Goal: Task Accomplishment & Management: Manage account settings

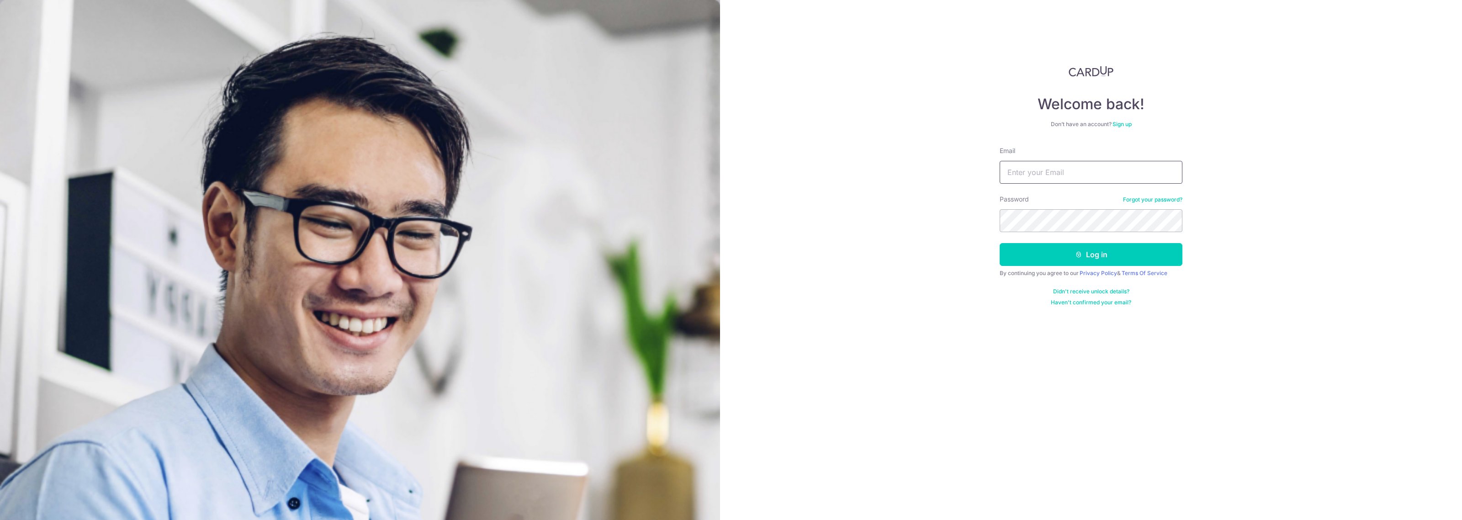
click at [1149, 176] on input "Email" at bounding box center [1091, 172] width 183 height 23
type input "[EMAIL_ADDRESS][DOMAIN_NAME]"
click at [1134, 257] on button "Log in" at bounding box center [1091, 254] width 183 height 23
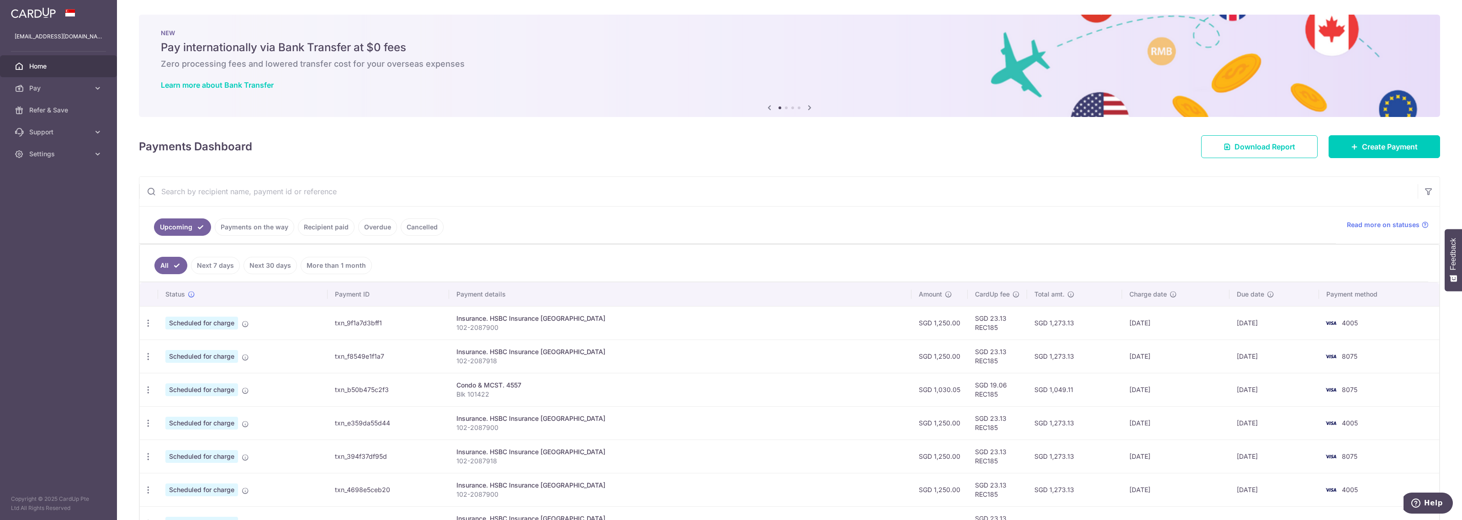
click at [309, 234] on link "Recipient paid" at bounding box center [326, 226] width 57 height 17
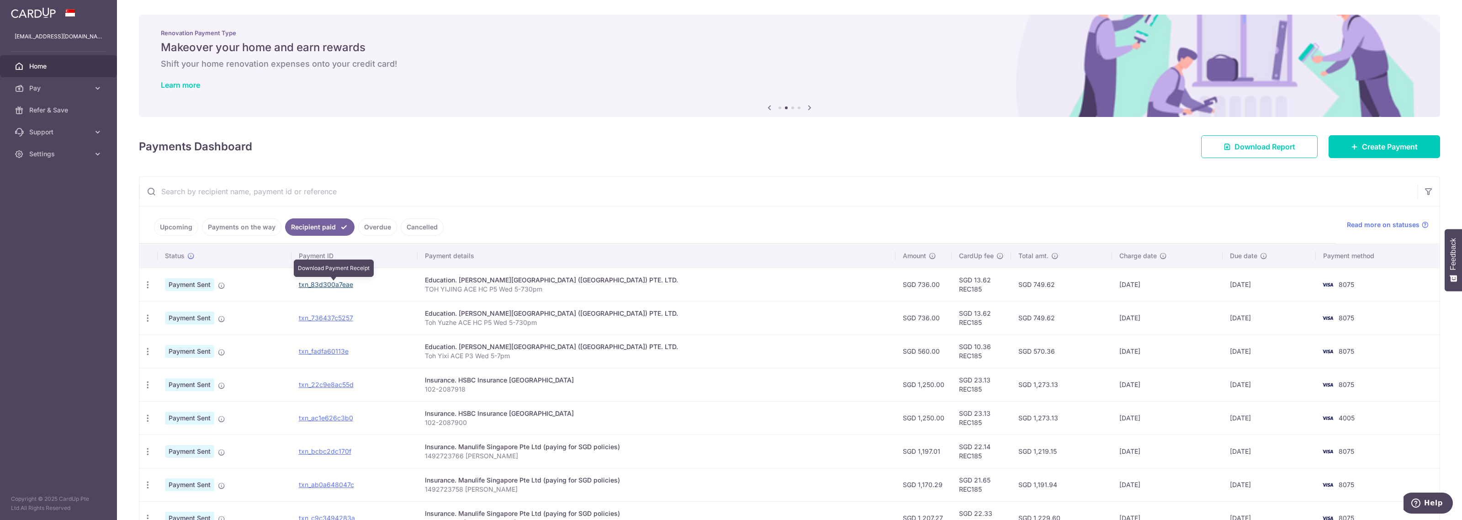
drag, startPoint x: 332, startPoint y: 285, endPoint x: 779, endPoint y: 42, distance: 508.3
click at [332, 285] on link "txn_83d300a7eae" at bounding box center [326, 285] width 54 height 8
click at [340, 280] on td "txn_83d300a7eae" at bounding box center [355, 284] width 127 height 33
click at [336, 283] on link "txn_83d300a7eae" at bounding box center [326, 285] width 54 height 8
drag, startPoint x: 335, startPoint y: 315, endPoint x: 771, endPoint y: 35, distance: 518.8
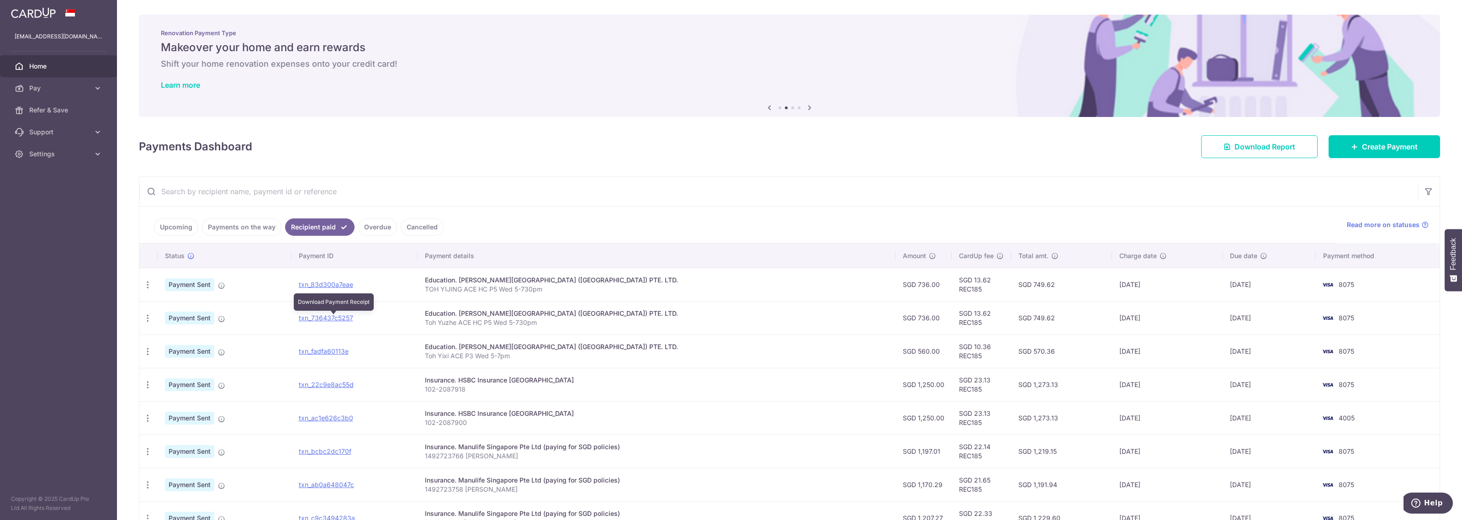
click at [335, 315] on link "txn_736437c5257" at bounding box center [326, 318] width 54 height 8
drag, startPoint x: 338, startPoint y: 356, endPoint x: 791, endPoint y: 45, distance: 548.8
click at [338, 355] on link "txn_fadfa60113e" at bounding box center [324, 351] width 50 height 8
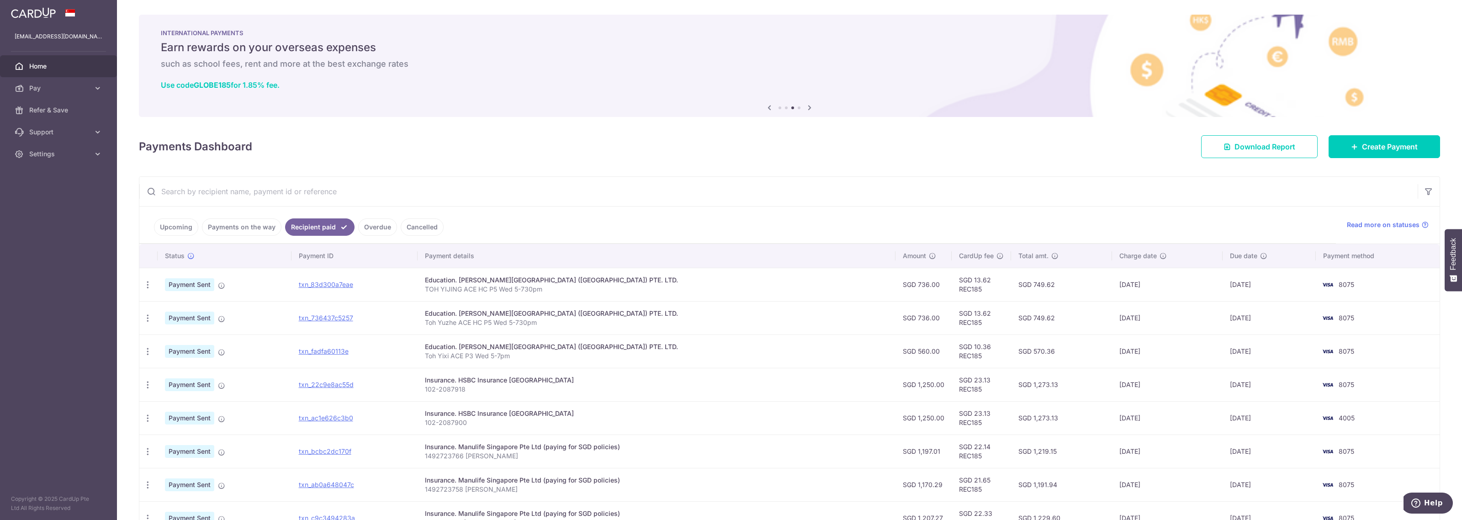
click at [60, 71] on span "Home" at bounding box center [59, 66] width 60 height 9
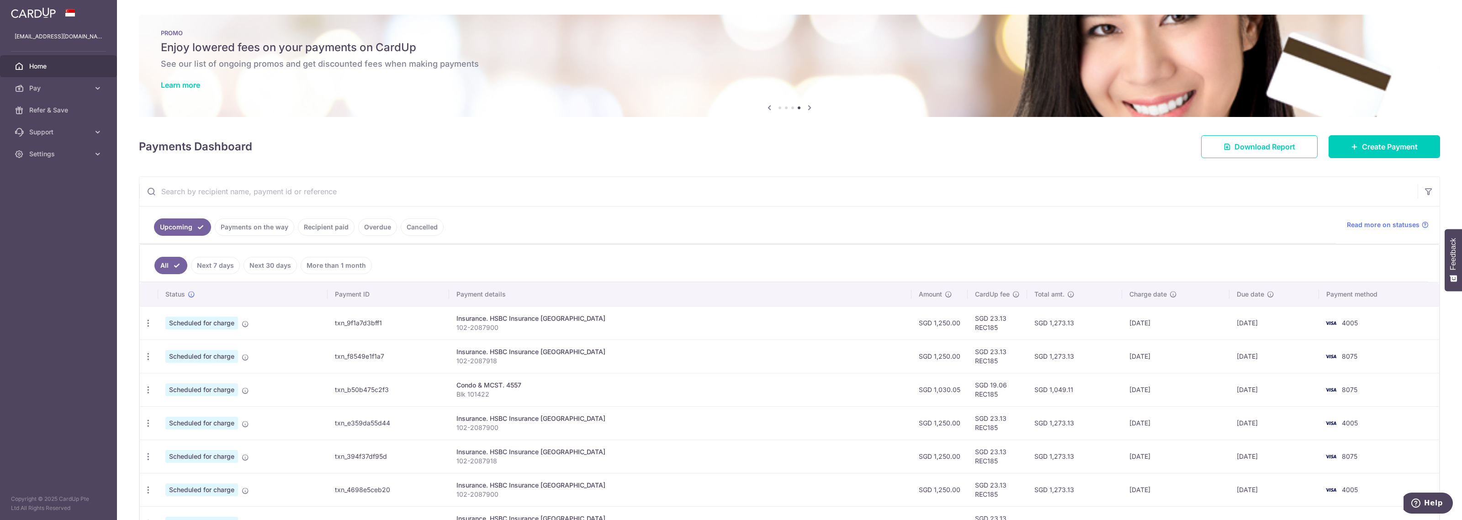
click at [37, 62] on span "Home" at bounding box center [59, 66] width 60 height 9
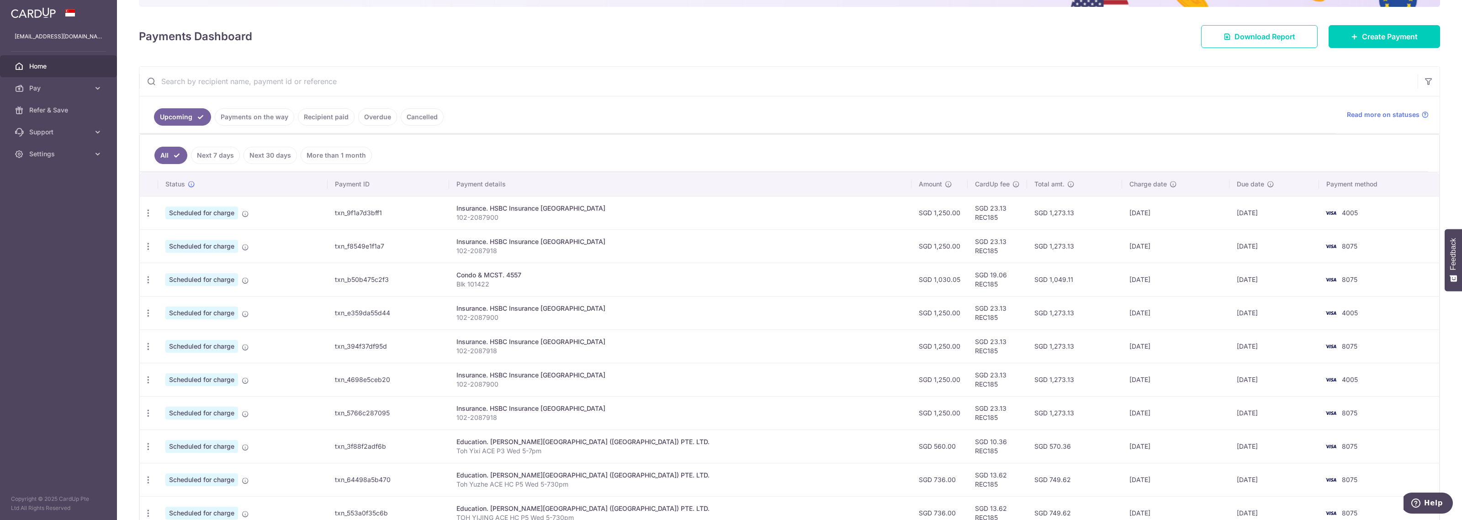
scroll to position [111, 0]
click at [151, 281] on icon "button" at bounding box center [148, 280] width 10 height 10
click at [153, 307] on icon at bounding box center [153, 304] width 11 height 11
radio input "true"
type input "1,030.05"
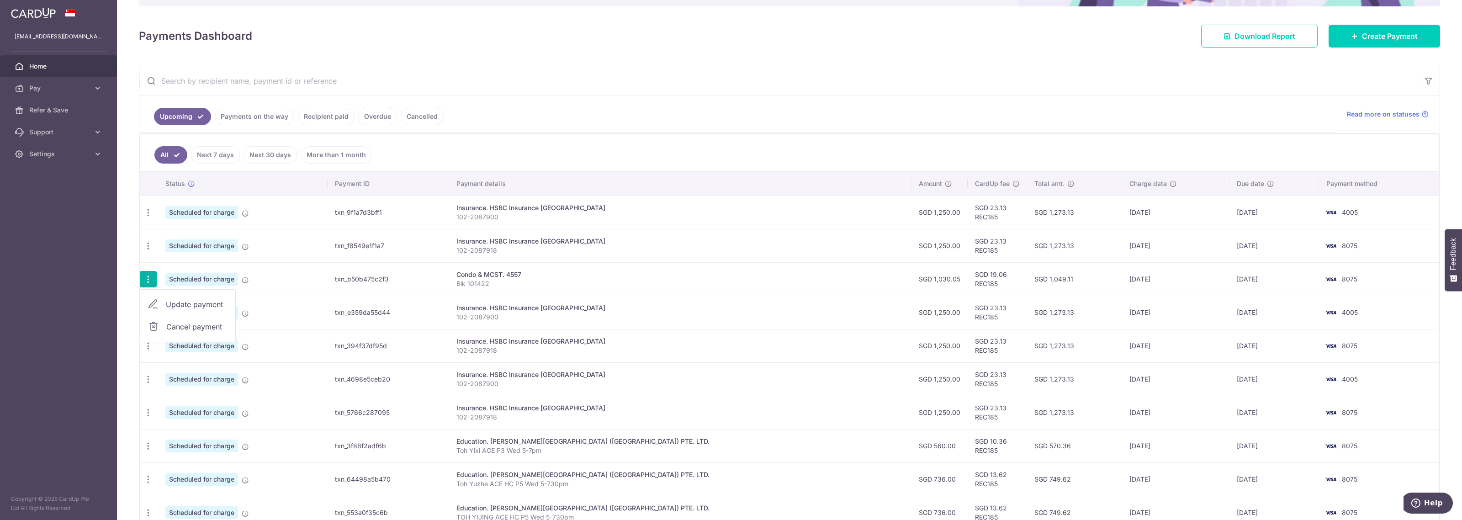
type input "04/10/2025"
type input "Blk 101422"
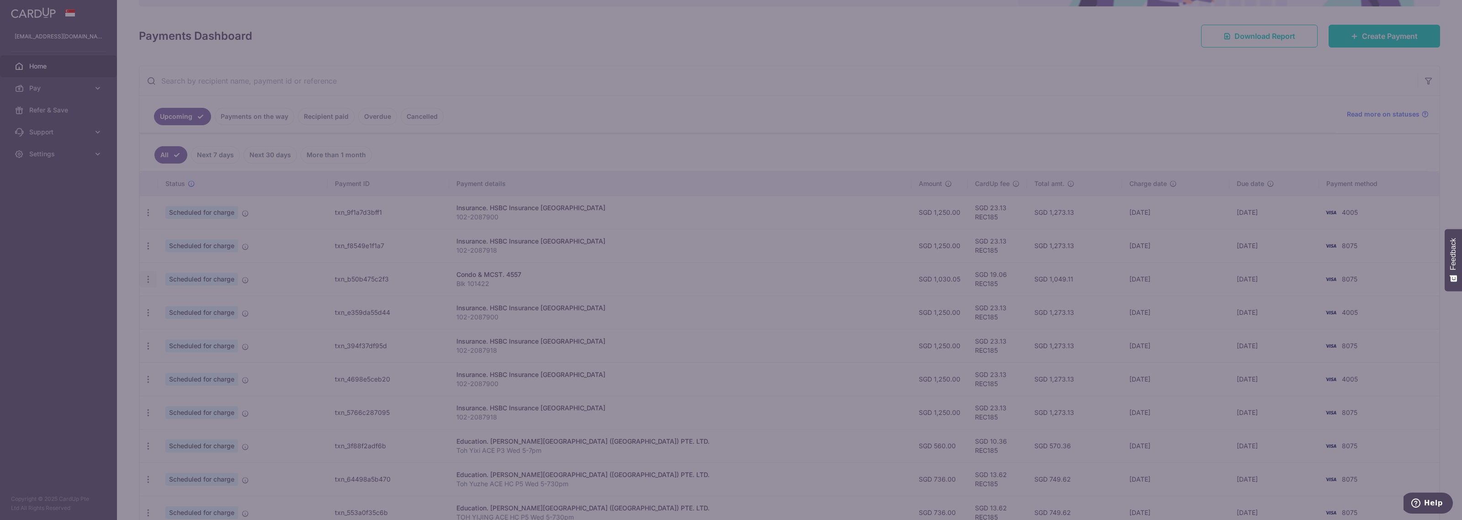
type input "REC185"
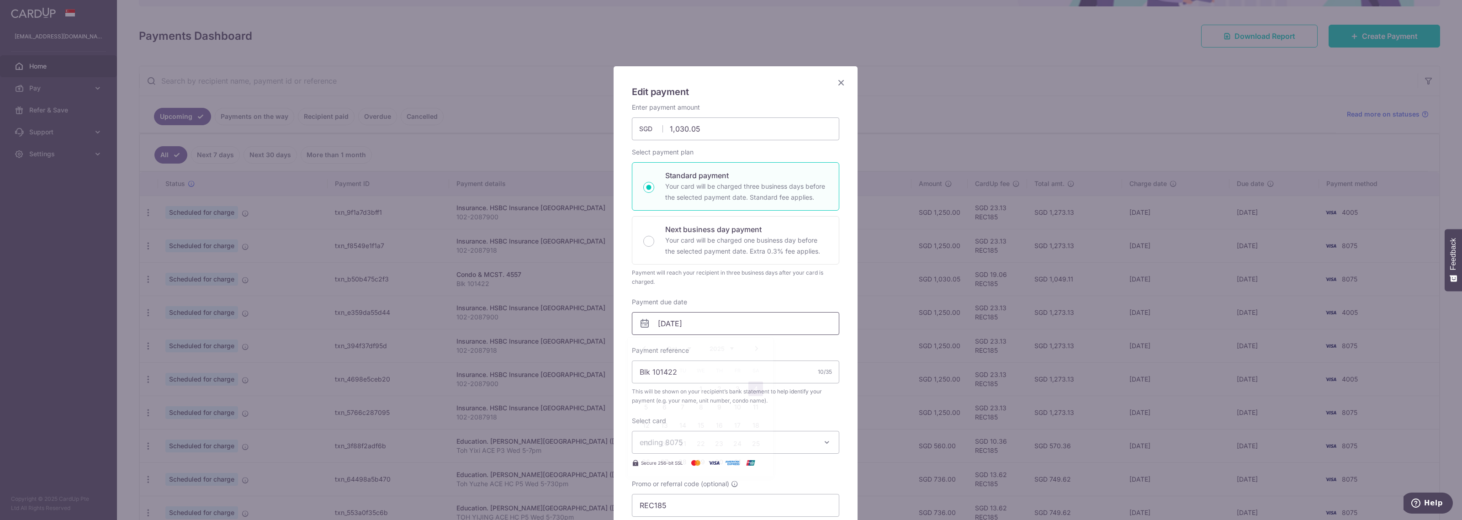
click at [691, 329] on input "04/10/2025" at bounding box center [735, 323] width 207 height 23
click at [663, 439] on link "20" at bounding box center [664, 443] width 15 height 15
type input "20/10/2025"
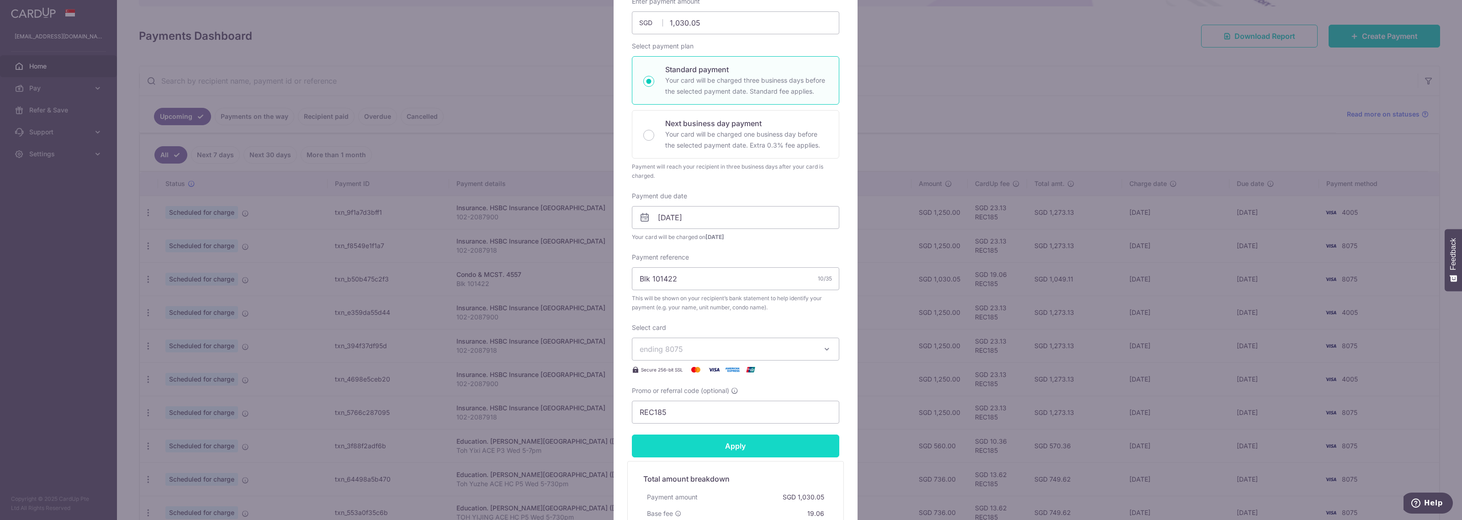
scroll to position [106, 0]
click at [748, 446] on input "Apply" at bounding box center [735, 445] width 207 height 23
type input "Successfully Applied"
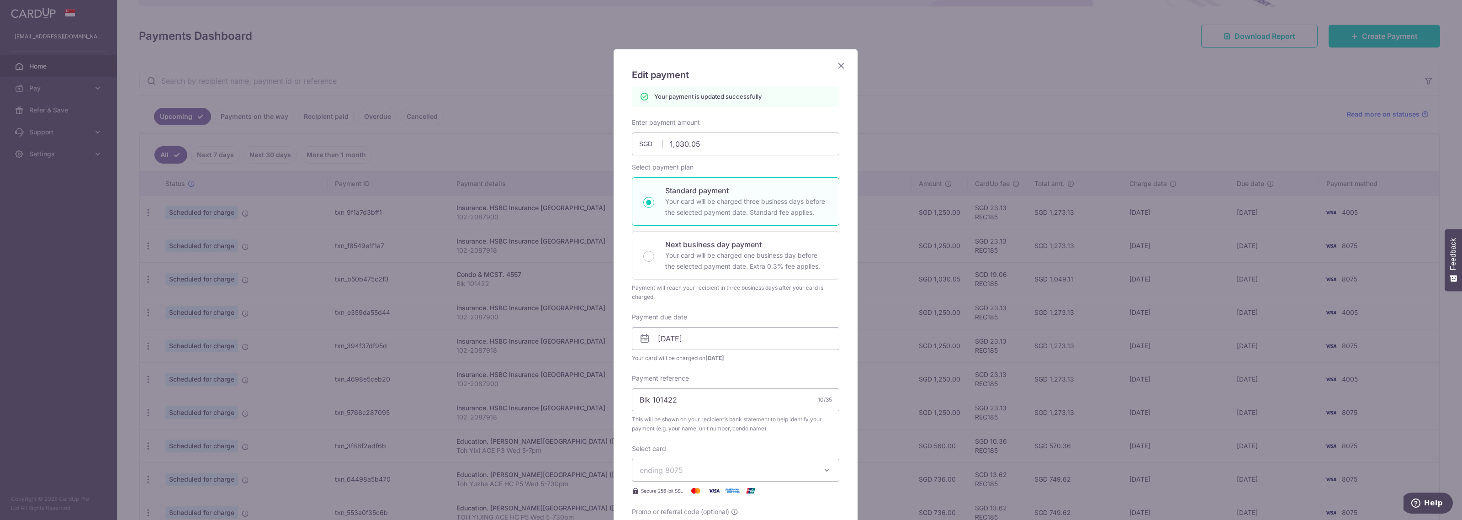
scroll to position [0, 0]
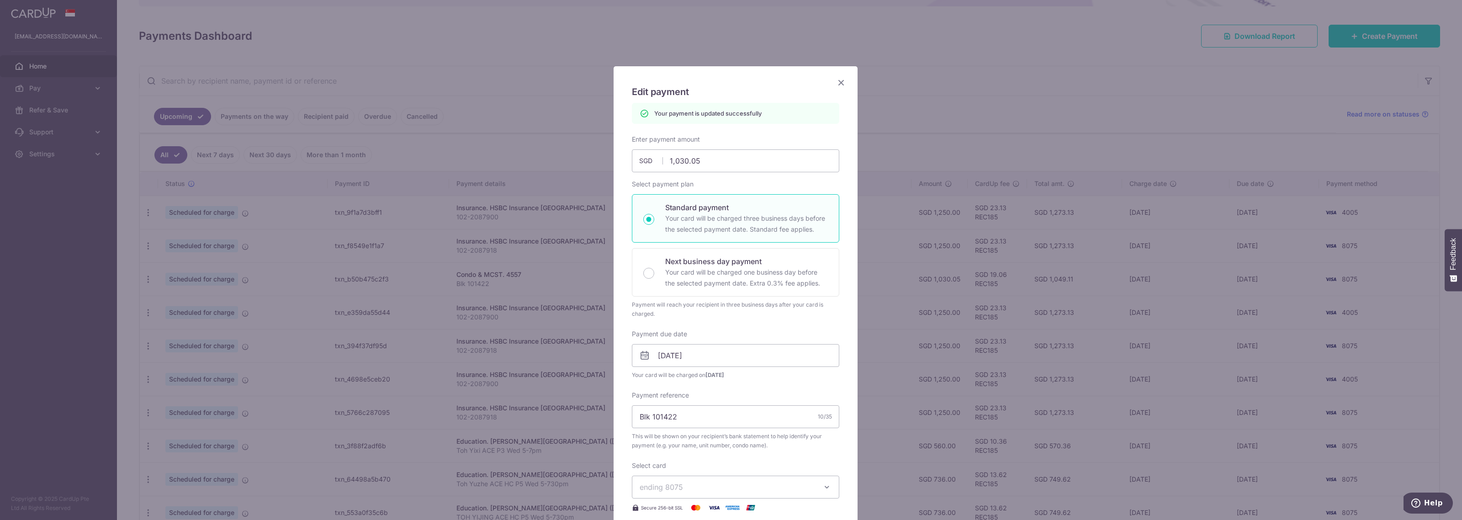
click at [836, 80] on icon "Close" at bounding box center [841, 82] width 11 height 11
